Goal: Task Accomplishment & Management: Use online tool/utility

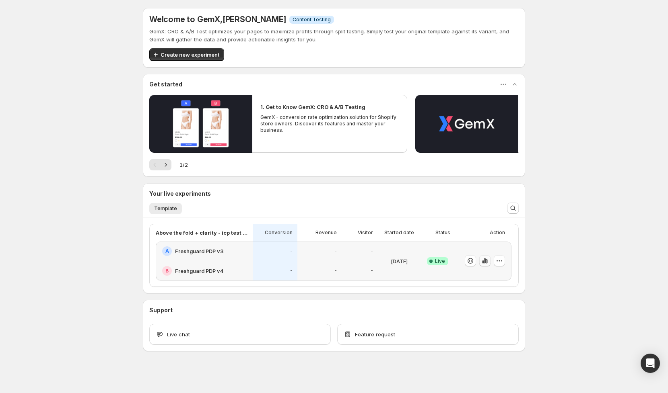
click at [486, 261] on icon "button" at bounding box center [485, 261] width 8 height 8
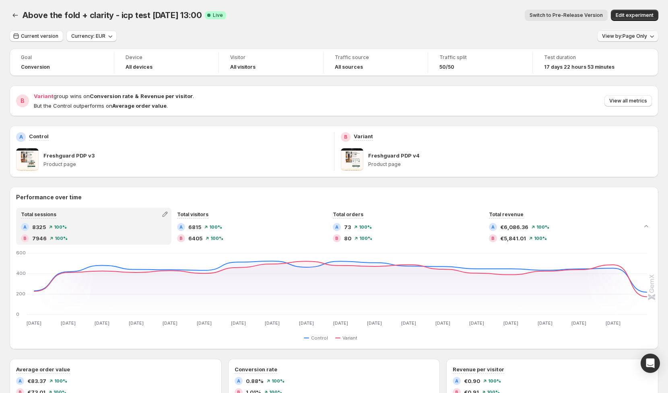
click at [635, 35] on span "View by: Page Only" at bounding box center [624, 36] width 45 height 6
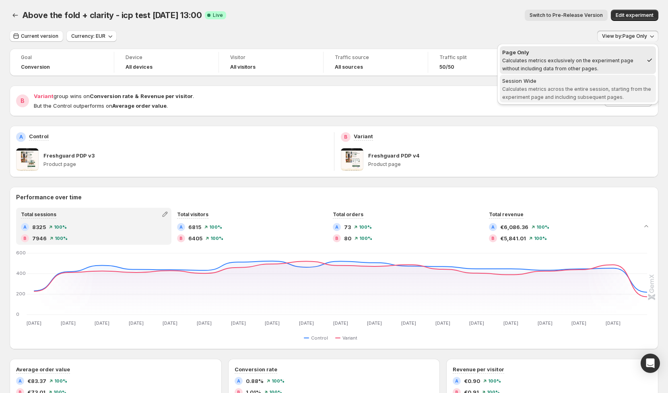
click at [591, 85] on span "Session Wide Calculates metrics across the entire session, starting from the ex…" at bounding box center [577, 88] width 151 height 23
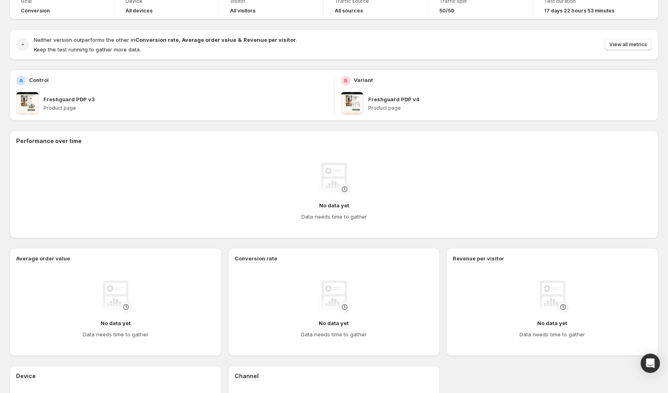
scroll to position [88, 0]
